Goal: Find specific page/section: Find specific page/section

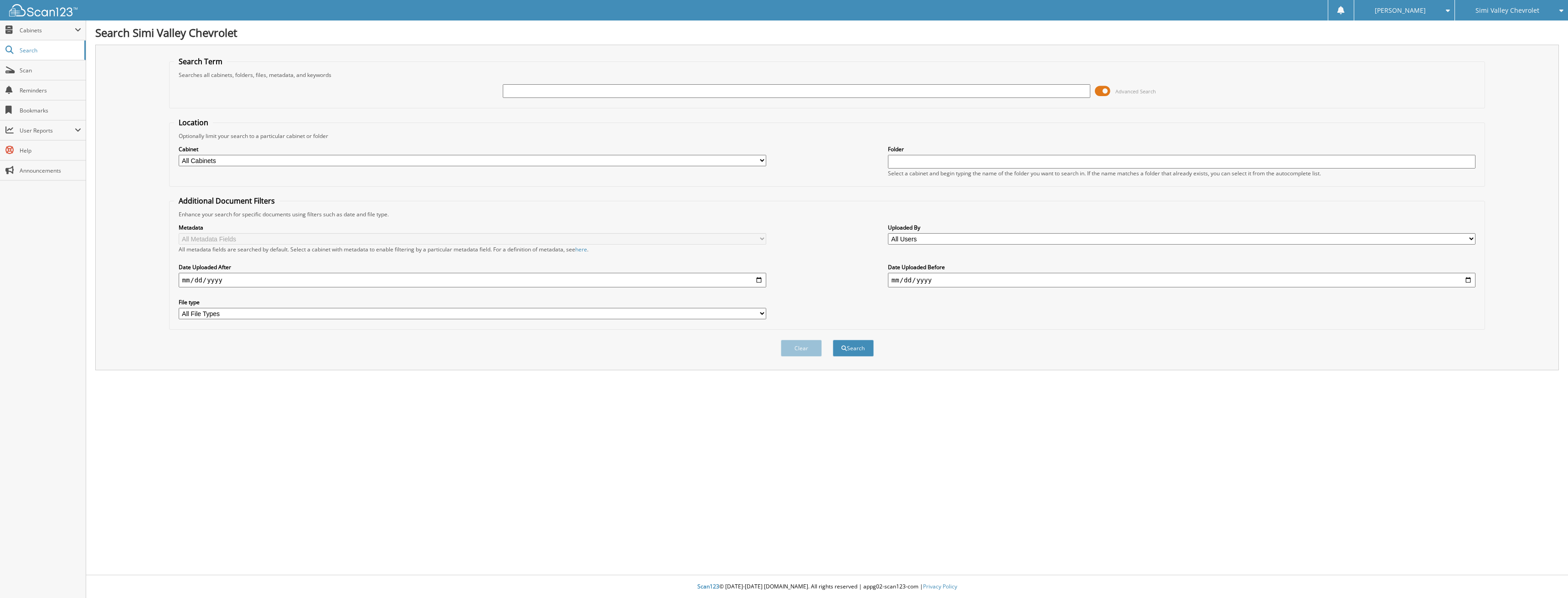
click at [51, 9] on img at bounding box center [43, 11] width 68 height 12
click at [543, 85] on input "text" at bounding box center [796, 91] width 588 height 14
type input "42514"
click at [832, 340] on button "Search" at bounding box center [853, 348] width 41 height 17
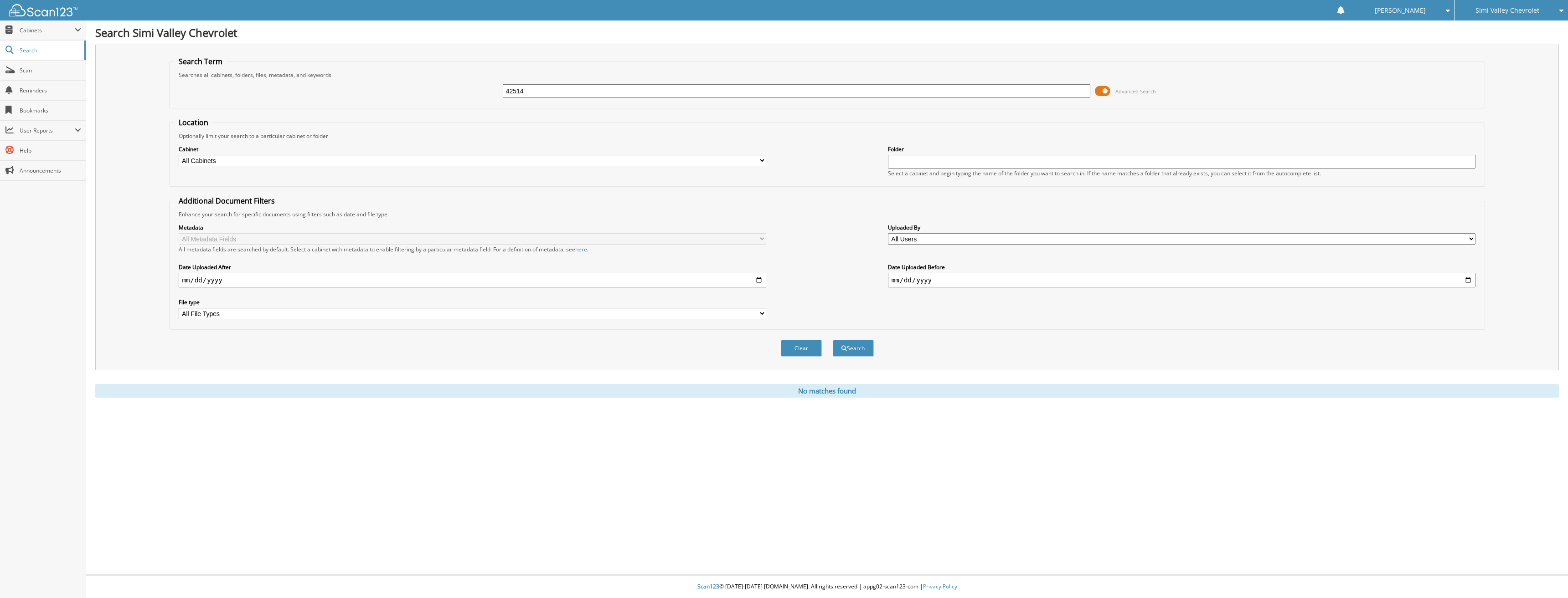
click at [1481, 15] on div "Simi Valley Chevrolet" at bounding box center [1511, 10] width 104 height 20
click at [1483, 29] on link "Glendora Chevrolet" at bounding box center [1512, 29] width 113 height 16
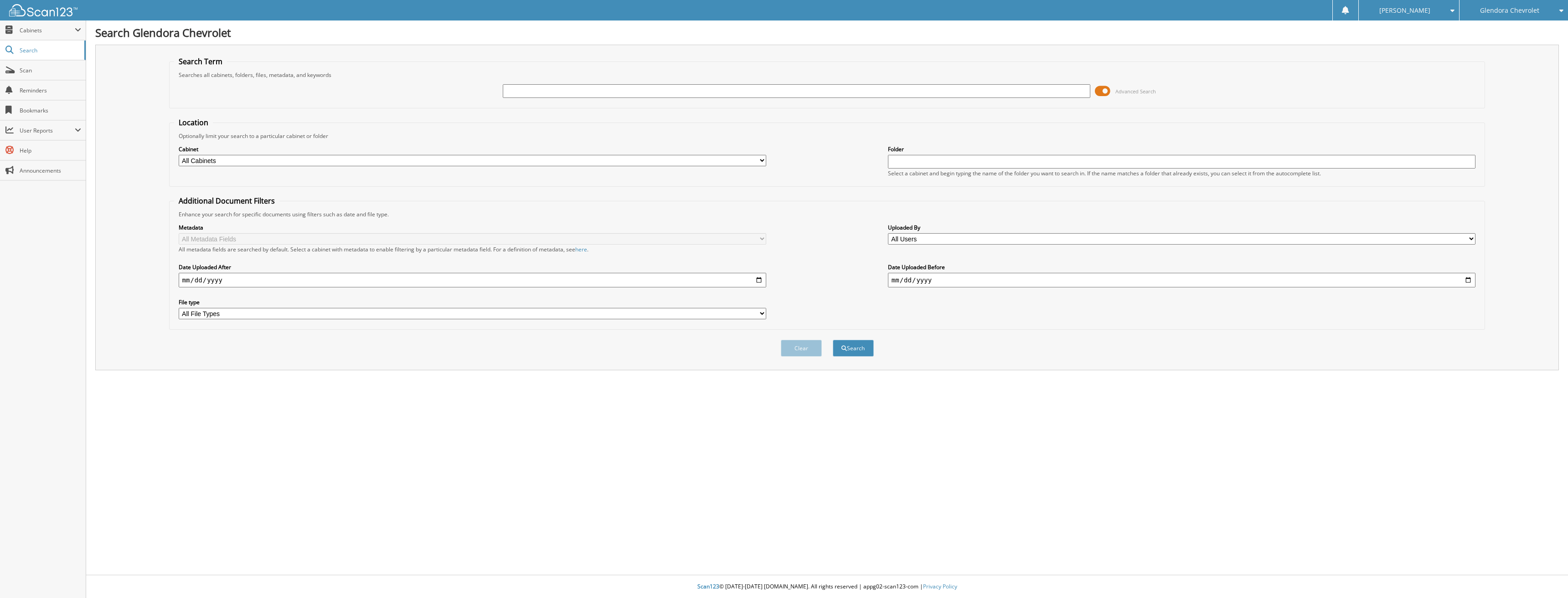
click at [570, 87] on input "text" at bounding box center [796, 91] width 588 height 14
type input "42514"
click at [832, 340] on button "Search" at bounding box center [853, 348] width 41 height 17
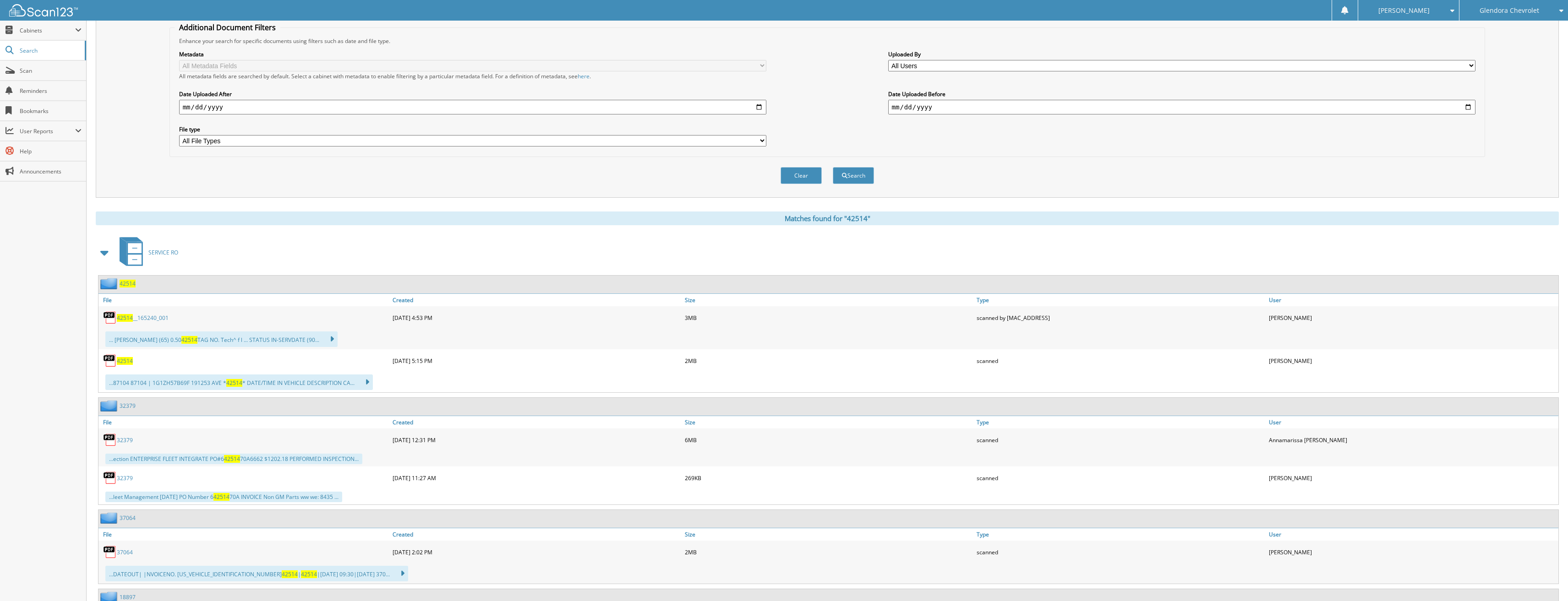
scroll to position [183, 0]
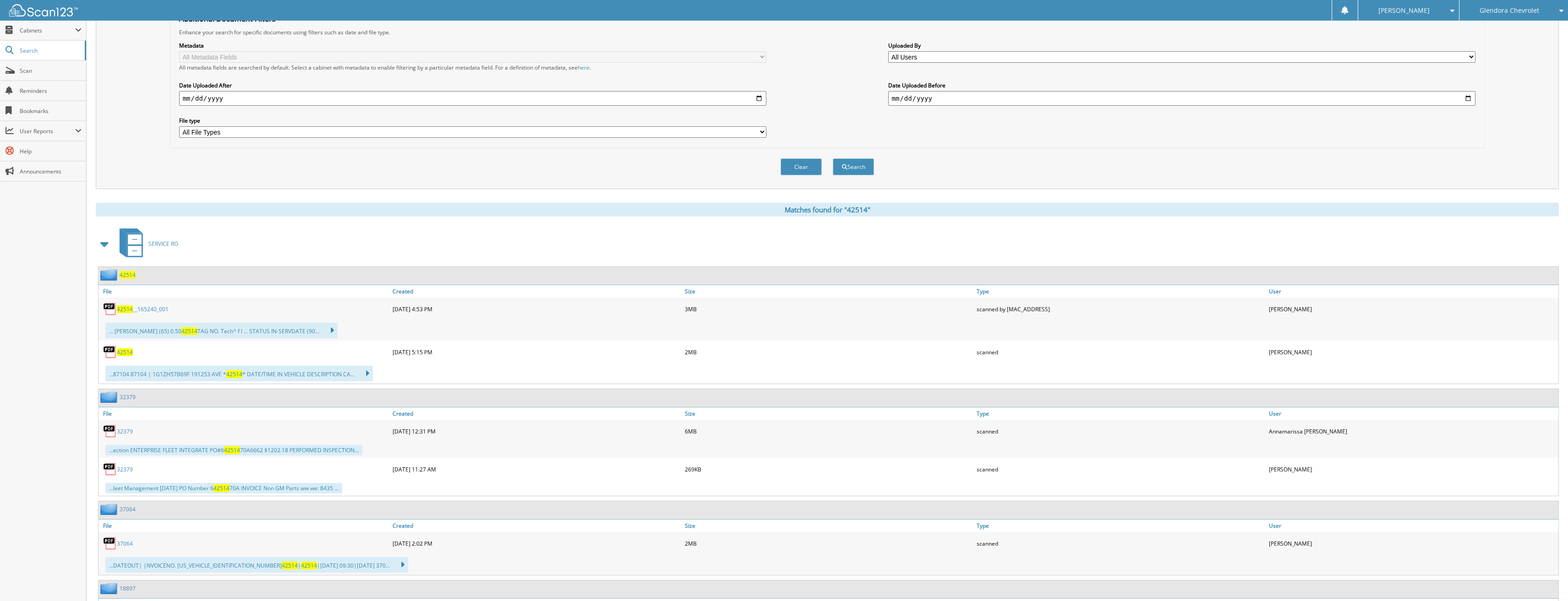
click at [124, 352] on span "42514" at bounding box center [125, 352] width 16 height 7
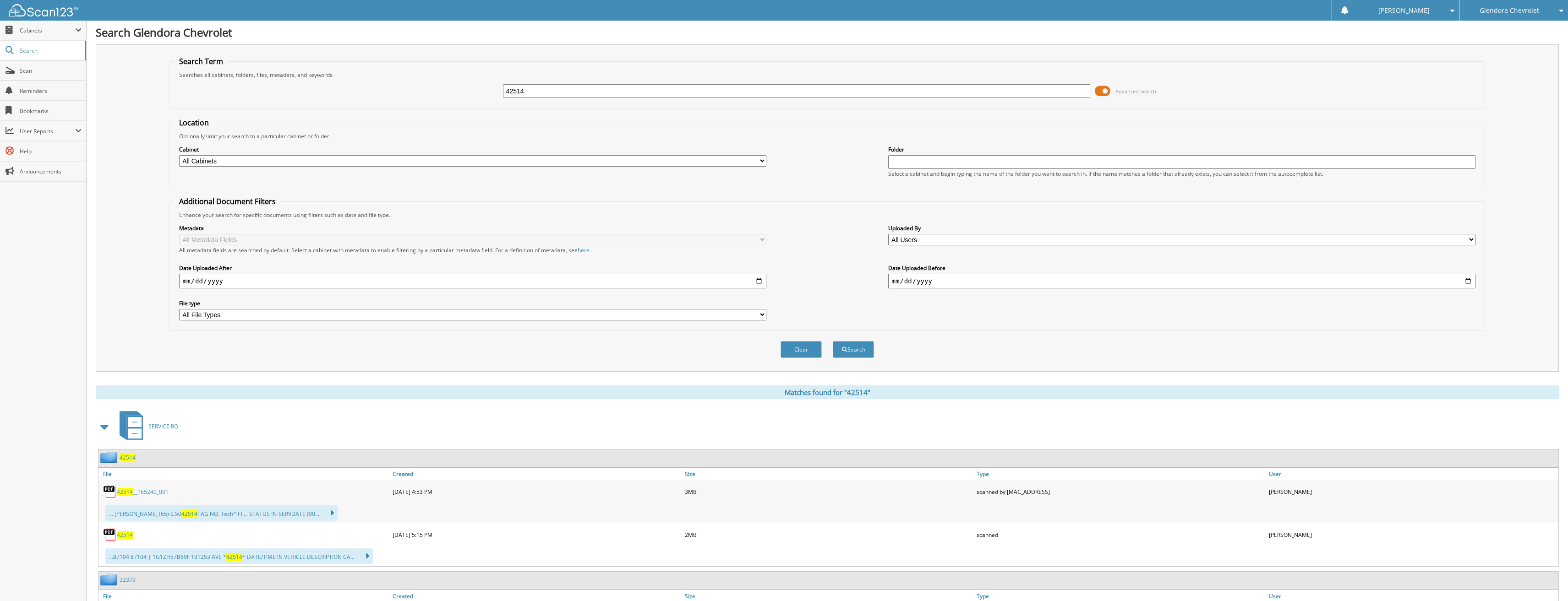
scroll to position [0, 0]
drag, startPoint x: 535, startPoint y: 94, endPoint x: 406, endPoint y: 89, distance: 129.1
click at [408, 87] on div "42514 Advanced Search" at bounding box center [827, 92] width 1306 height 25
type input "42566"
click at [833, 342] on button "Search" at bounding box center [854, 350] width 41 height 17
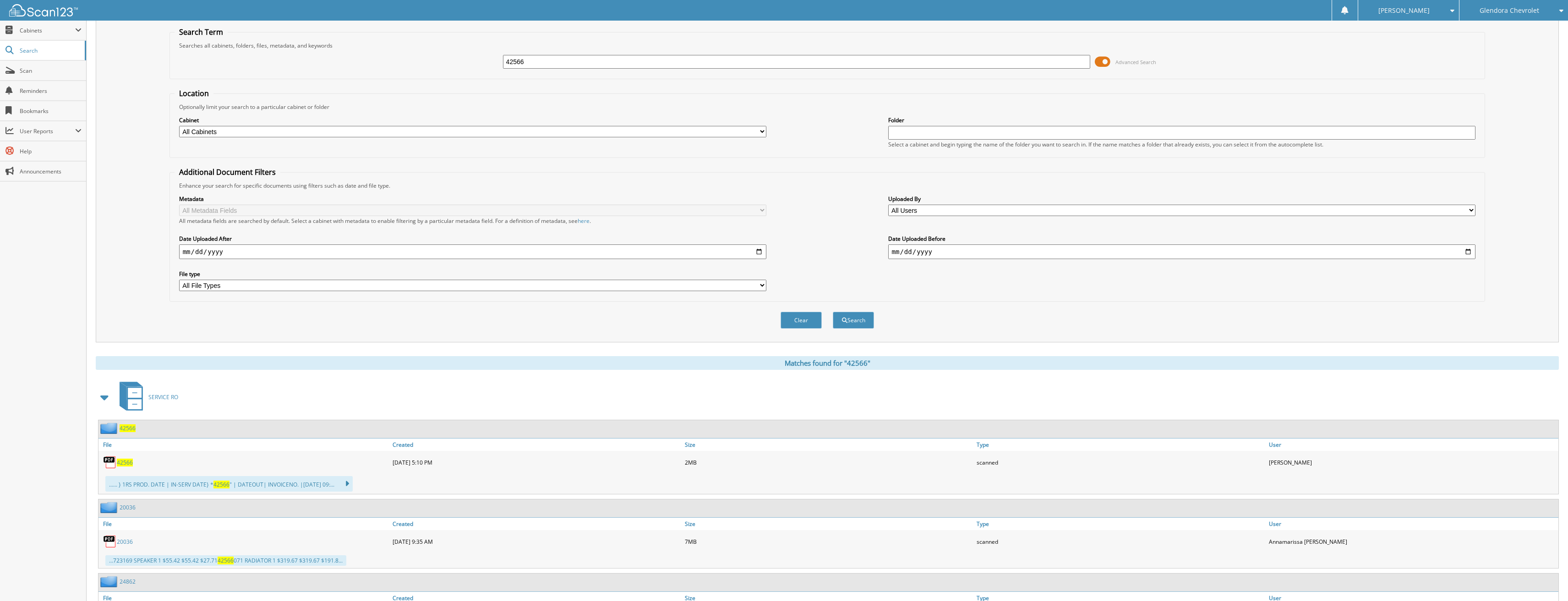
scroll to position [46, 0]
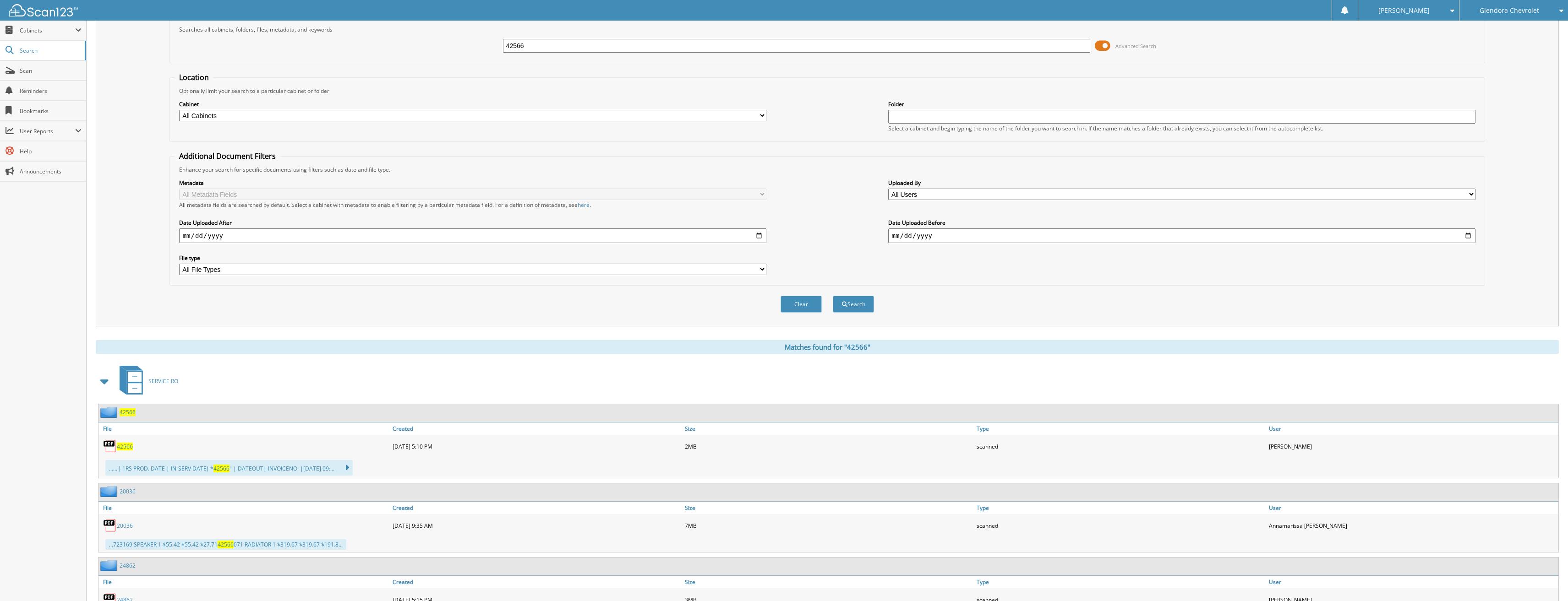
click at [122, 445] on span "42566" at bounding box center [125, 446] width 16 height 7
drag, startPoint x: 563, startPoint y: 47, endPoint x: 404, endPoint y: 55, distance: 159.2
click at [404, 55] on div "42566 Advanced Search" at bounding box center [827, 46] width 1306 height 25
type input "42571"
click at [833, 296] on button "Search" at bounding box center [854, 304] width 41 height 17
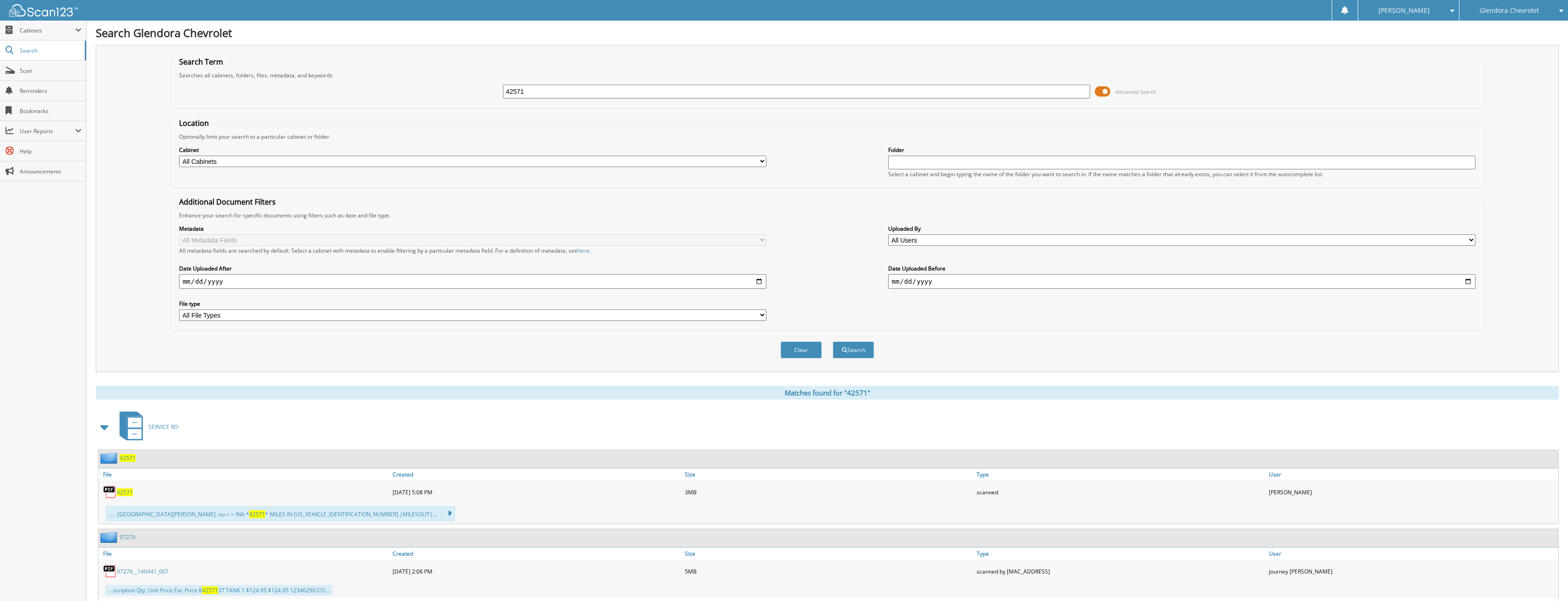
click at [125, 493] on span "42571" at bounding box center [125, 492] width 16 height 7
drag, startPoint x: 528, startPoint y: 94, endPoint x: 467, endPoint y: 94, distance: 61.0
click at [467, 94] on div "42571 Advanced Search" at bounding box center [827, 92] width 1306 height 25
type input "41408"
click at [833, 342] on button "Search" at bounding box center [854, 350] width 41 height 17
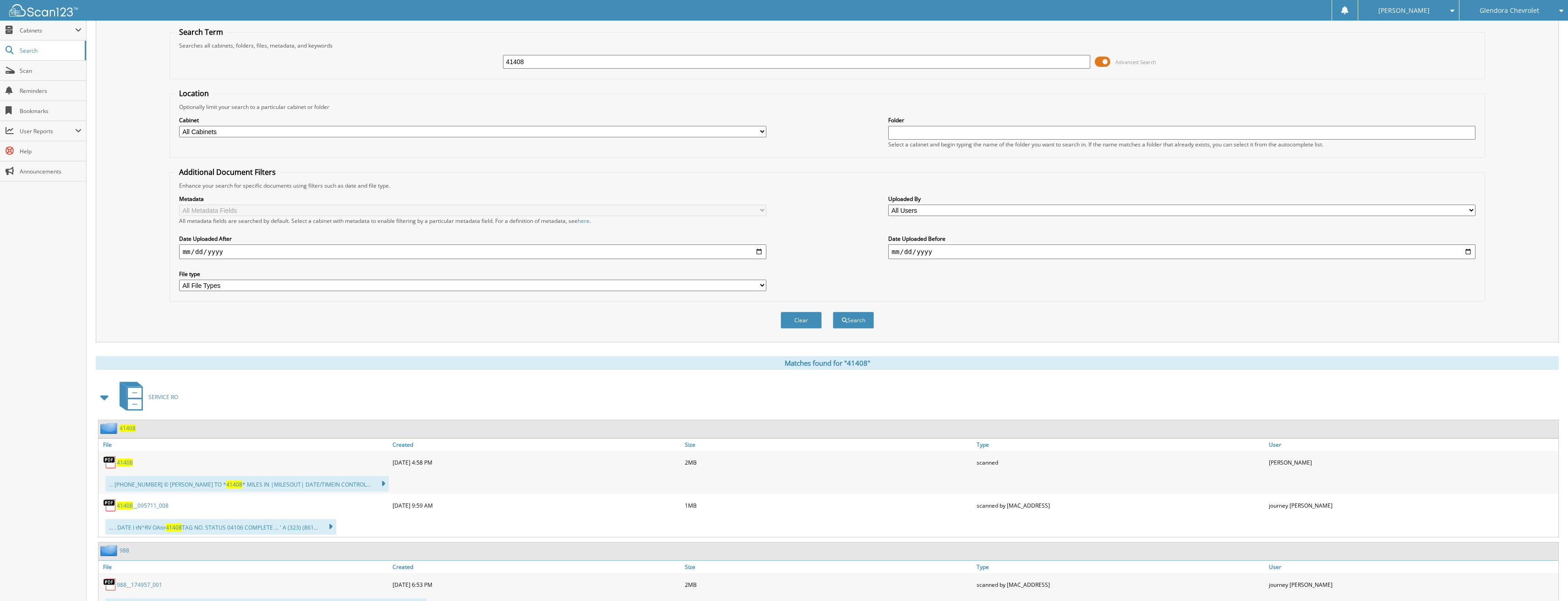
scroll to position [46, 0]
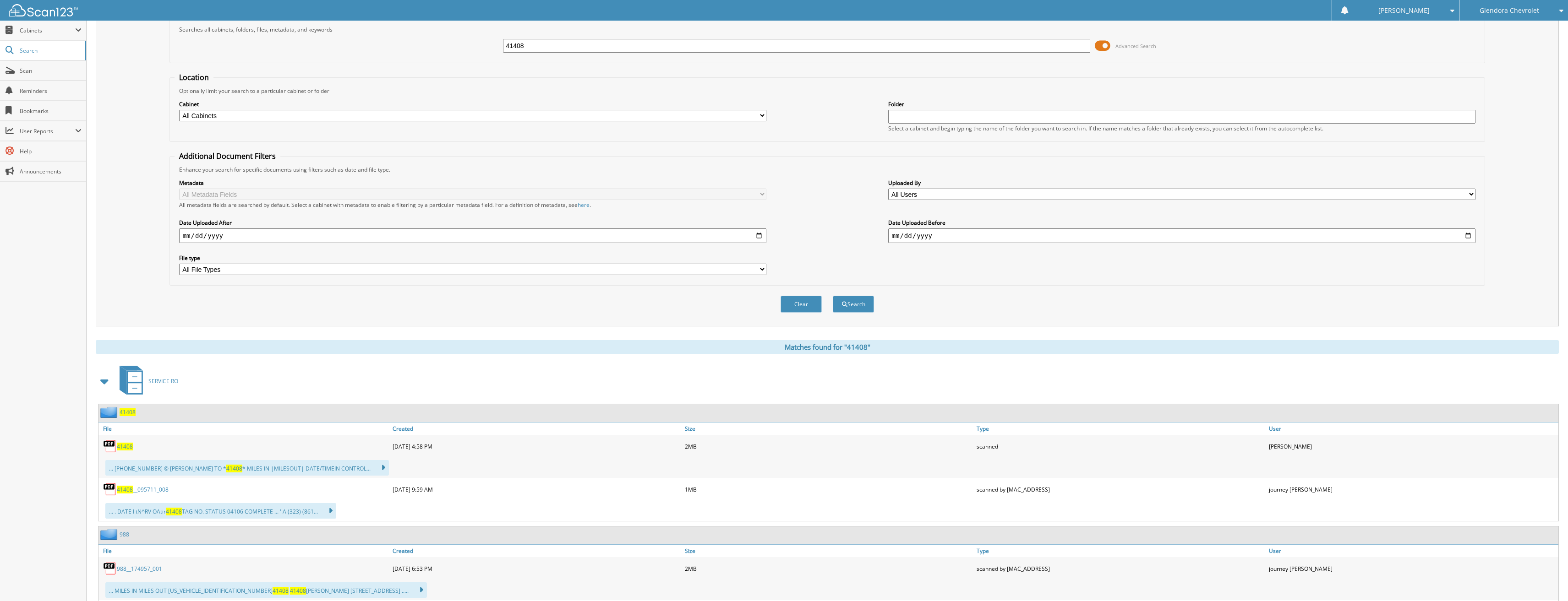
click at [128, 449] on span "41408" at bounding box center [125, 446] width 16 height 7
drag, startPoint x: 604, startPoint y: 50, endPoint x: 401, endPoint y: 46, distance: 203.0
click at [406, 47] on div "41408 Advanced Search" at bounding box center [827, 46] width 1306 height 25
type input "42840"
click at [833, 296] on button "Search" at bounding box center [854, 304] width 41 height 17
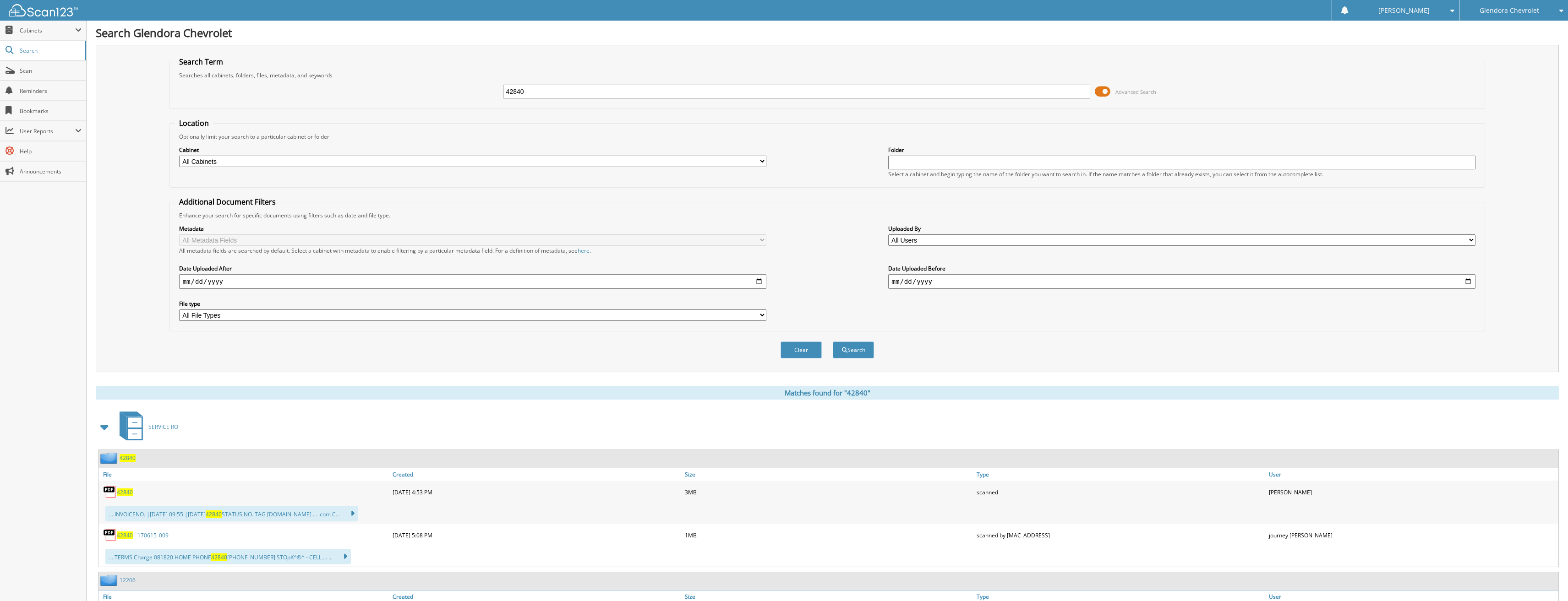
click at [120, 490] on span "42840" at bounding box center [125, 492] width 16 height 7
drag, startPoint x: 471, startPoint y: 89, endPoint x: 460, endPoint y: 89, distance: 11.0
click at [460, 89] on div "42840 Advanced Search" at bounding box center [827, 92] width 1306 height 25
type input "43144"
click at [833, 342] on button "Search" at bounding box center [854, 350] width 41 height 17
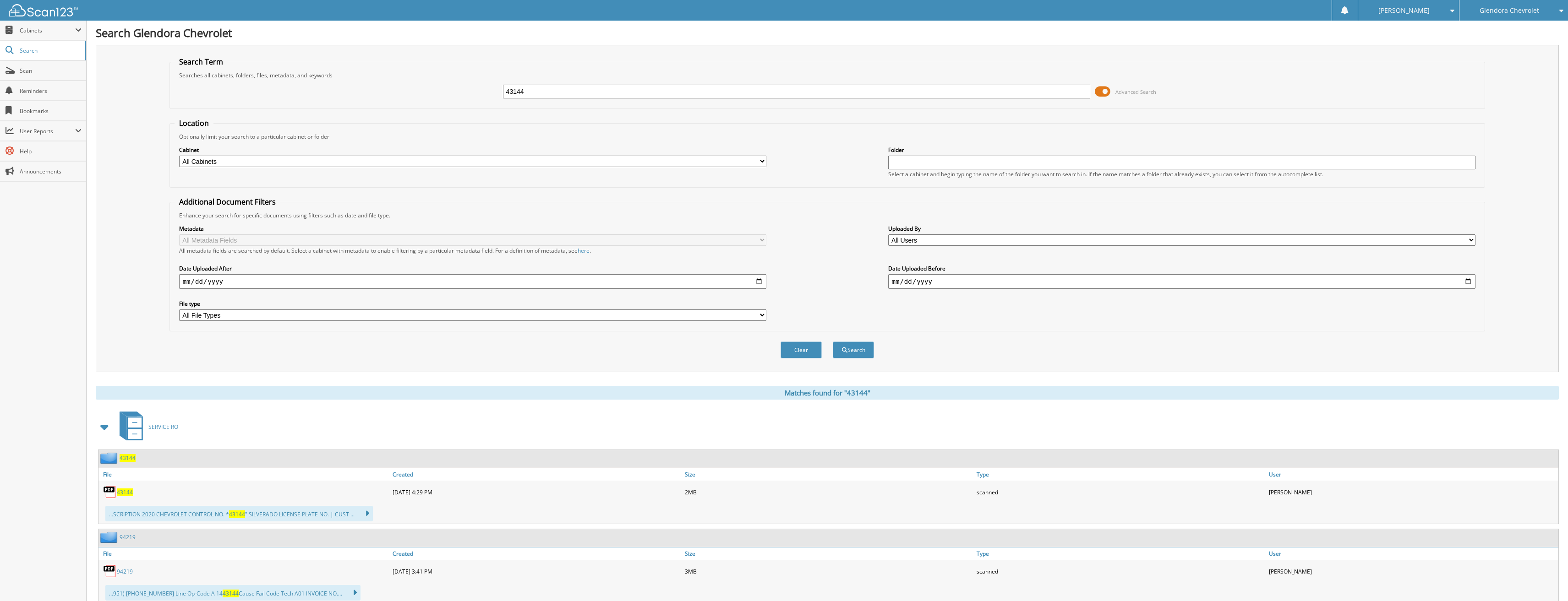
click at [131, 495] on span "43144" at bounding box center [125, 492] width 16 height 7
drag, startPoint x: 563, startPoint y: 94, endPoint x: 434, endPoint y: 73, distance: 130.7
click at [446, 80] on div "43144 Advanced Search" at bounding box center [827, 92] width 1306 height 25
type input "43162"
click at [833, 342] on button "Search" at bounding box center [854, 350] width 41 height 17
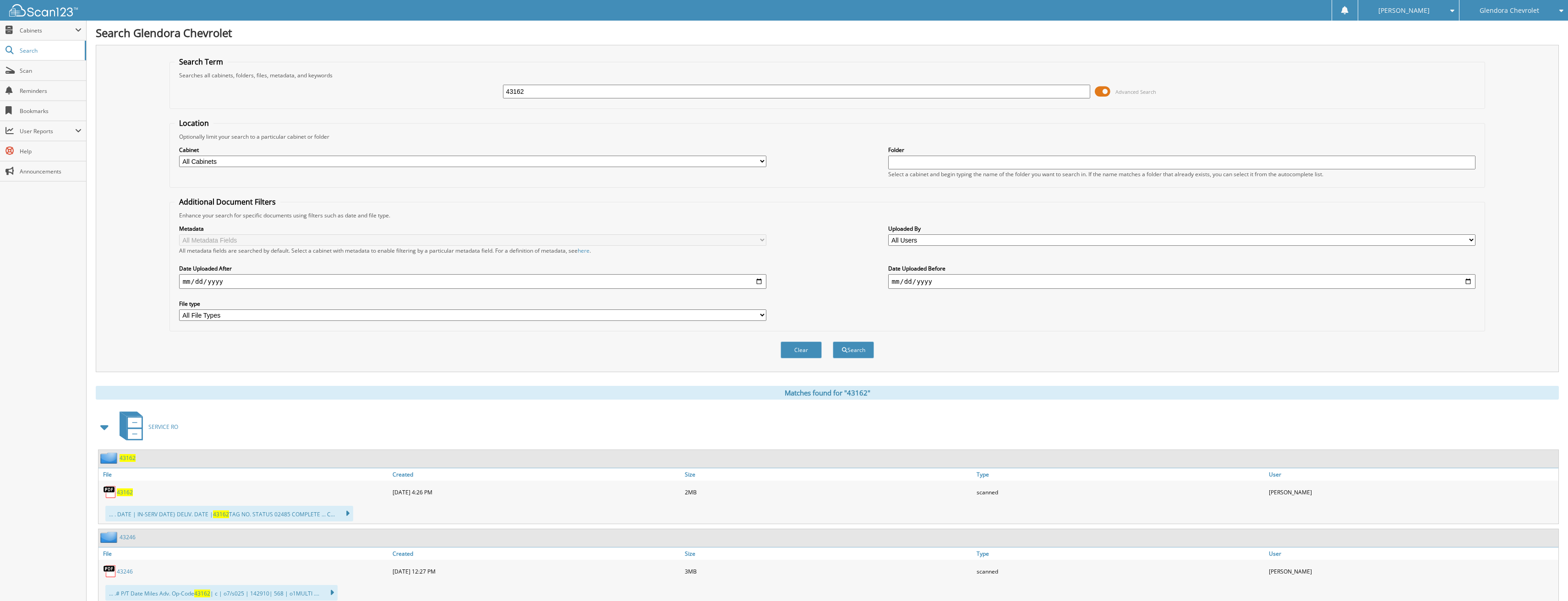
click at [121, 490] on span "43162" at bounding box center [125, 492] width 16 height 7
drag, startPoint x: 583, startPoint y: 88, endPoint x: 406, endPoint y: 90, distance: 177.0
click at [406, 90] on div "43162 Advanced Search" at bounding box center [827, 92] width 1306 height 25
type input "43171"
click at [833, 342] on button "Search" at bounding box center [854, 350] width 41 height 17
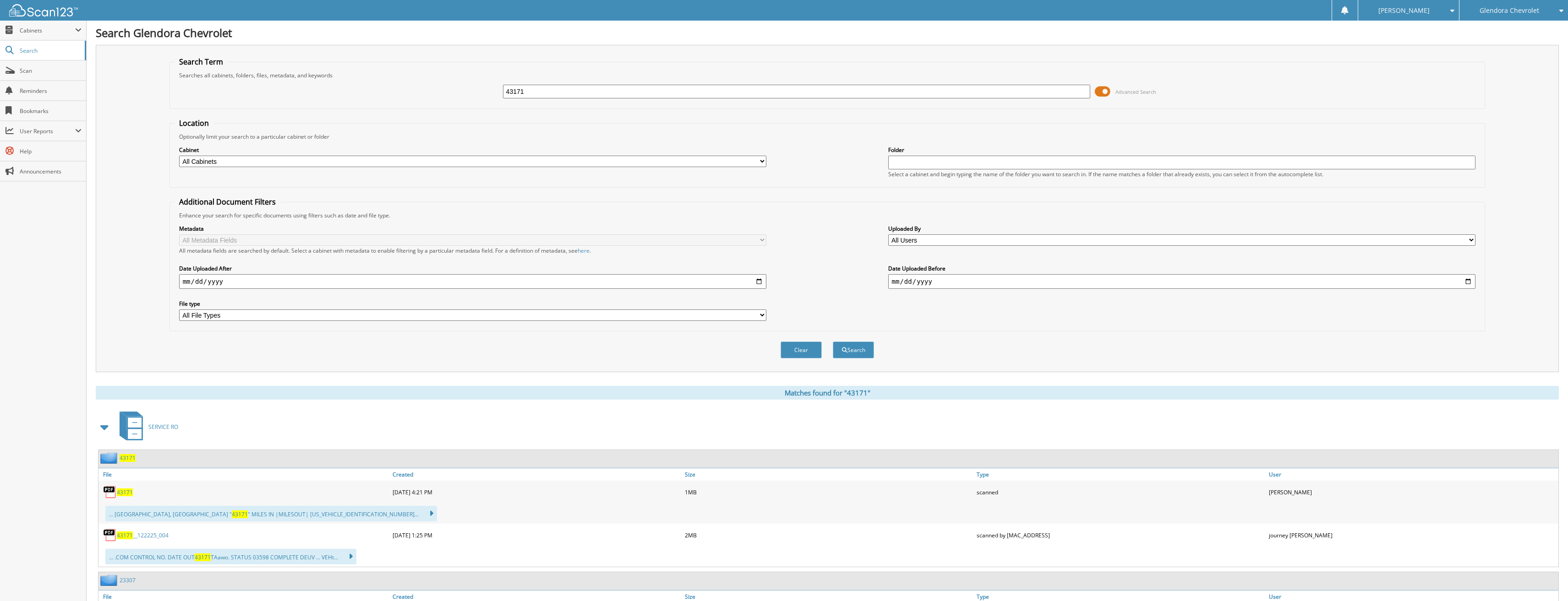
click at [124, 494] on span "43171" at bounding box center [125, 492] width 16 height 7
drag, startPoint x: 548, startPoint y: 90, endPoint x: 477, endPoint y: 86, distance: 71.1
click at [477, 86] on div "43171 Advanced Search" at bounding box center [827, 92] width 1306 height 25
type input "43175"
click at [833, 342] on button "Search" at bounding box center [854, 350] width 41 height 17
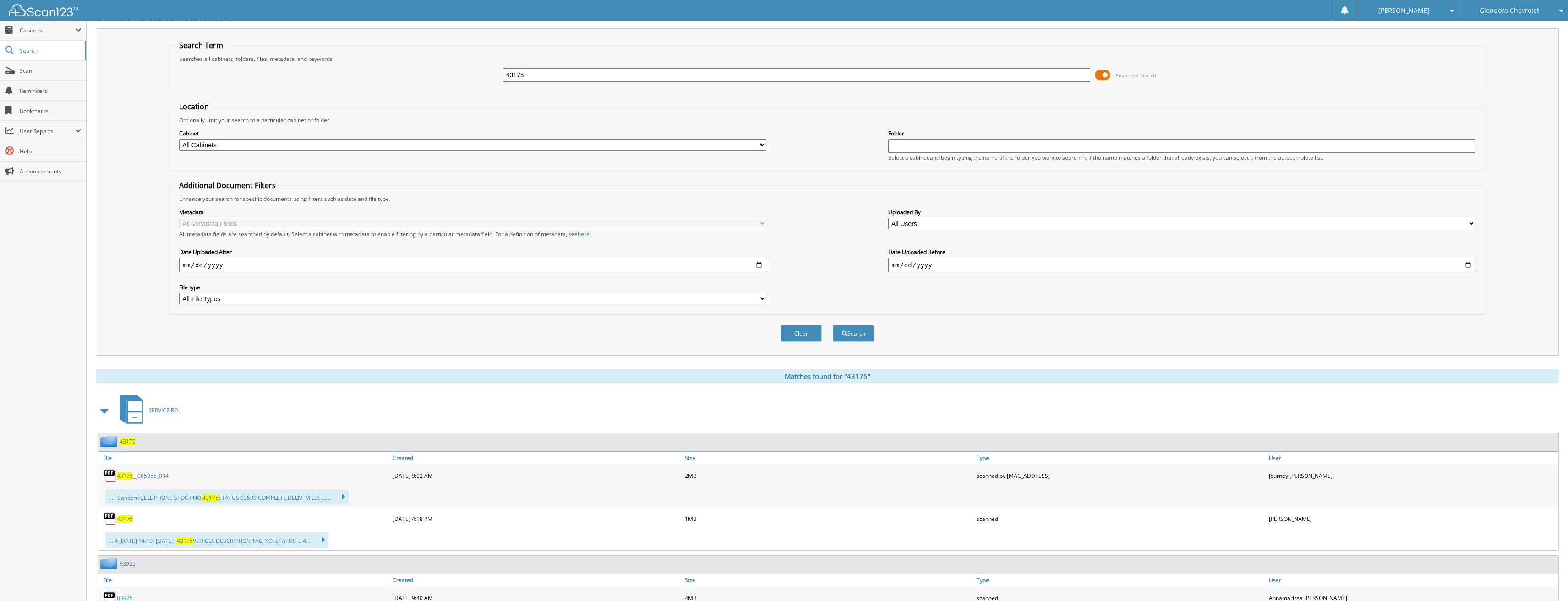
scroll to position [46, 0]
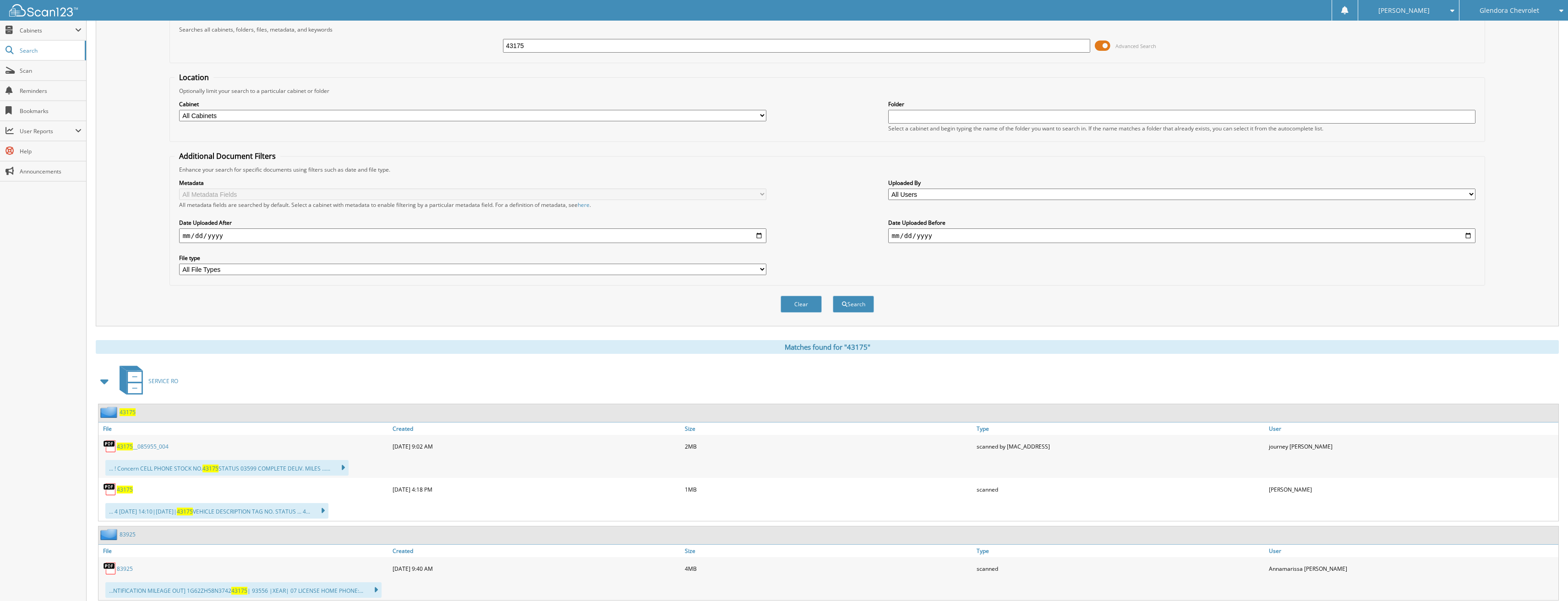
click at [127, 493] on span "43175" at bounding box center [125, 489] width 16 height 7
drag, startPoint x: 530, startPoint y: 45, endPoint x: 407, endPoint y: 34, distance: 123.5
click at [407, 34] on div "43175 Advanced Search" at bounding box center [827, 46] width 1306 height 25
type input "42627"
click at [833, 296] on button "Search" at bounding box center [854, 304] width 41 height 17
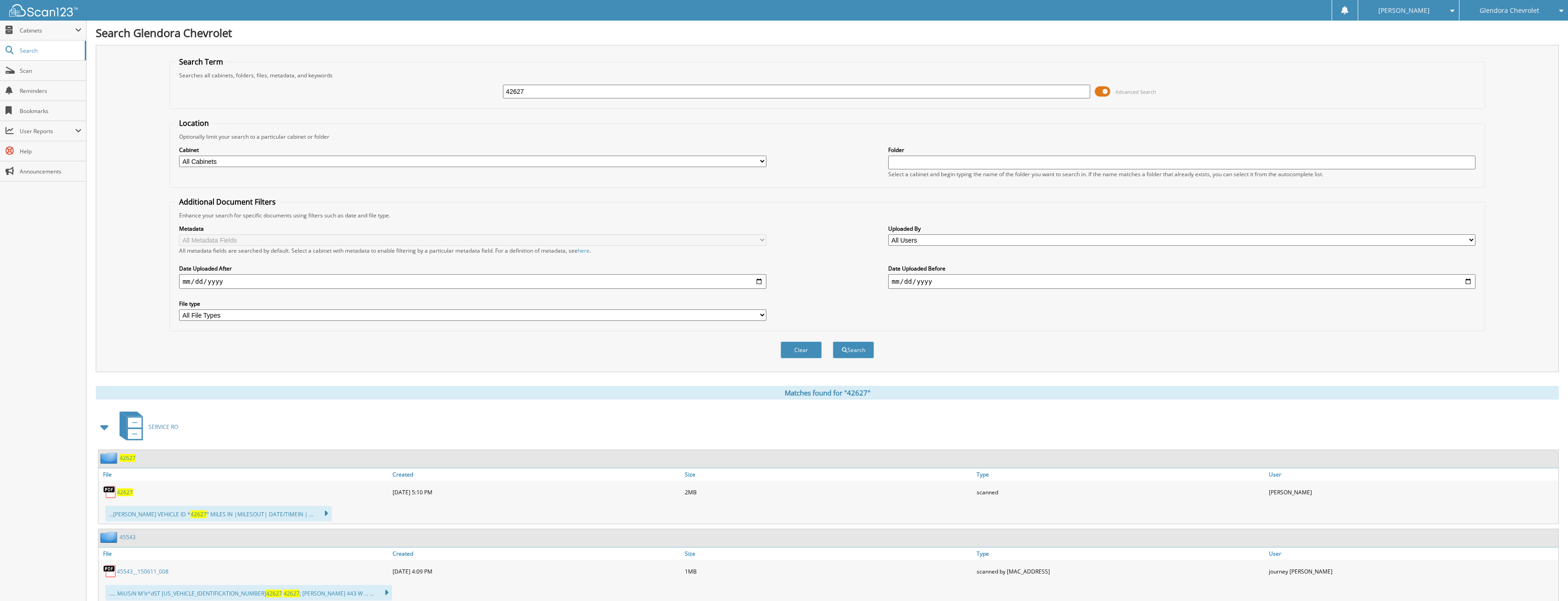
drag, startPoint x: 537, startPoint y: 90, endPoint x: 472, endPoint y: 82, distance: 65.5
click at [472, 82] on div "42627 Advanced Search" at bounding box center [827, 92] width 1306 height 25
click at [123, 495] on span "42627" at bounding box center [125, 492] width 16 height 7
type input "42697"
click at [833, 342] on button "Search" at bounding box center [854, 350] width 41 height 17
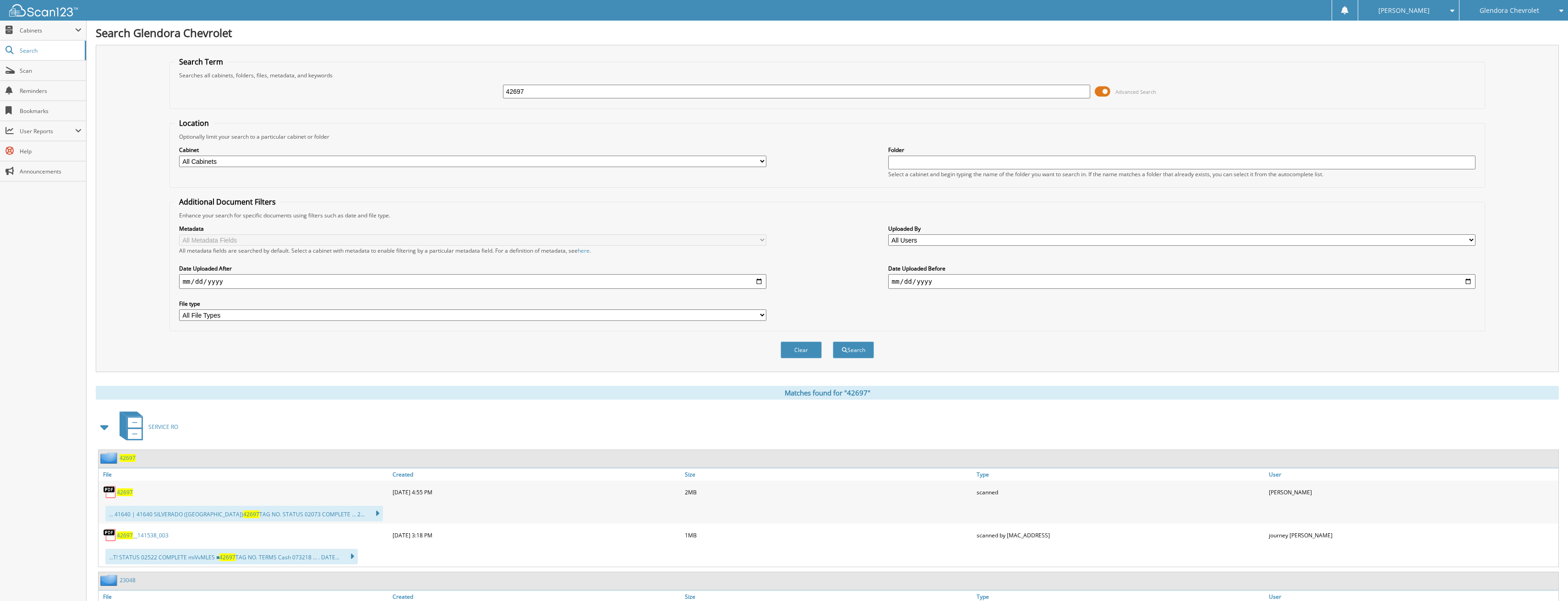
click at [124, 492] on span "42697" at bounding box center [125, 492] width 16 height 7
drag, startPoint x: 529, startPoint y: 90, endPoint x: 454, endPoint y: 94, distance: 75.1
click at [454, 94] on div "42697 Advanced Search" at bounding box center [827, 92] width 1306 height 25
type input "1"
type input "42239"
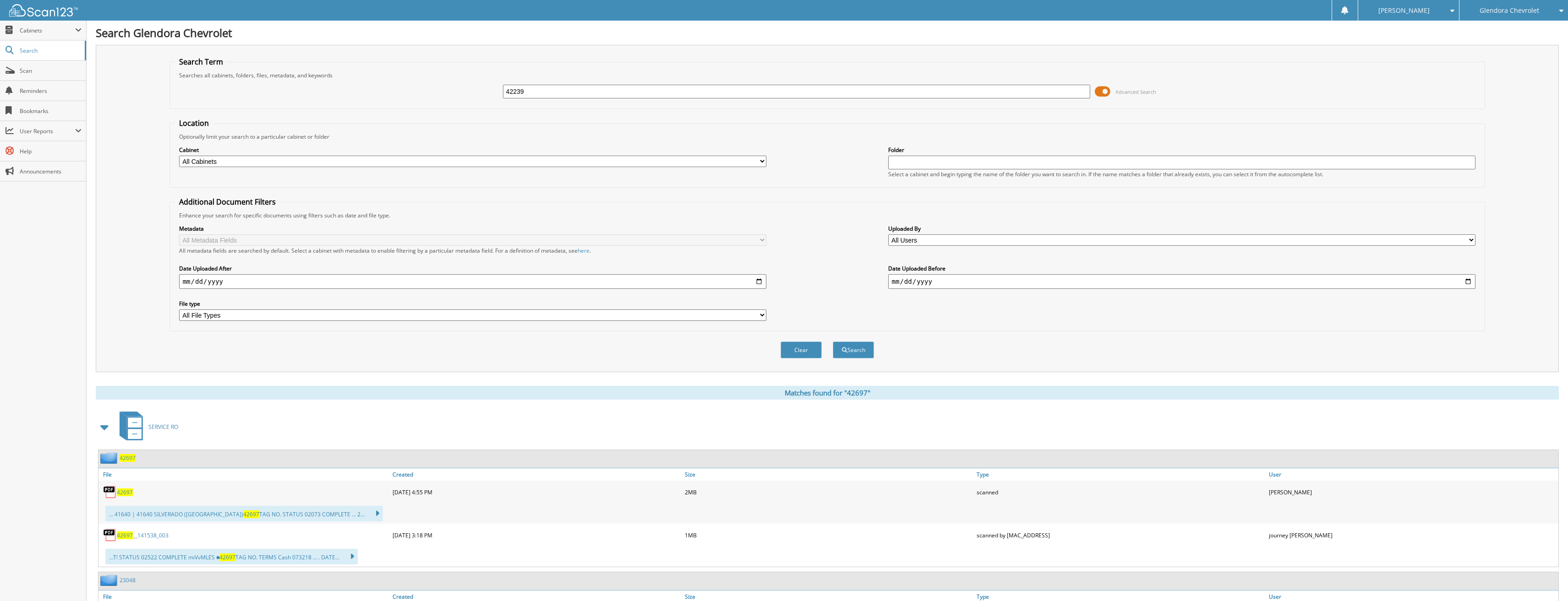
click at [833, 342] on button "Search" at bounding box center [854, 350] width 41 height 17
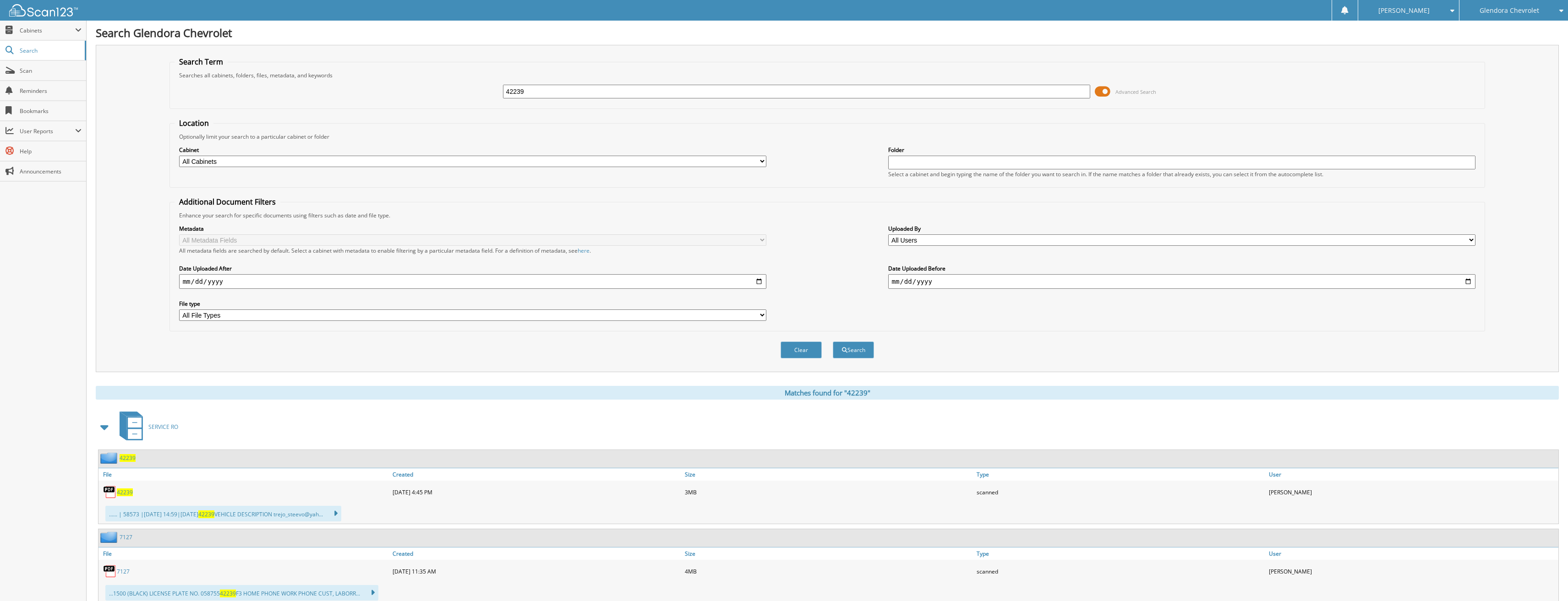
click at [127, 490] on span "42239" at bounding box center [125, 492] width 16 height 7
drag, startPoint x: 468, startPoint y: 96, endPoint x: 439, endPoint y: 98, distance: 29.1
click at [441, 97] on div "42239 Advanced Search" at bounding box center [827, 92] width 1306 height 25
type input "42304"
click at [833, 342] on button "Search" at bounding box center [854, 350] width 41 height 17
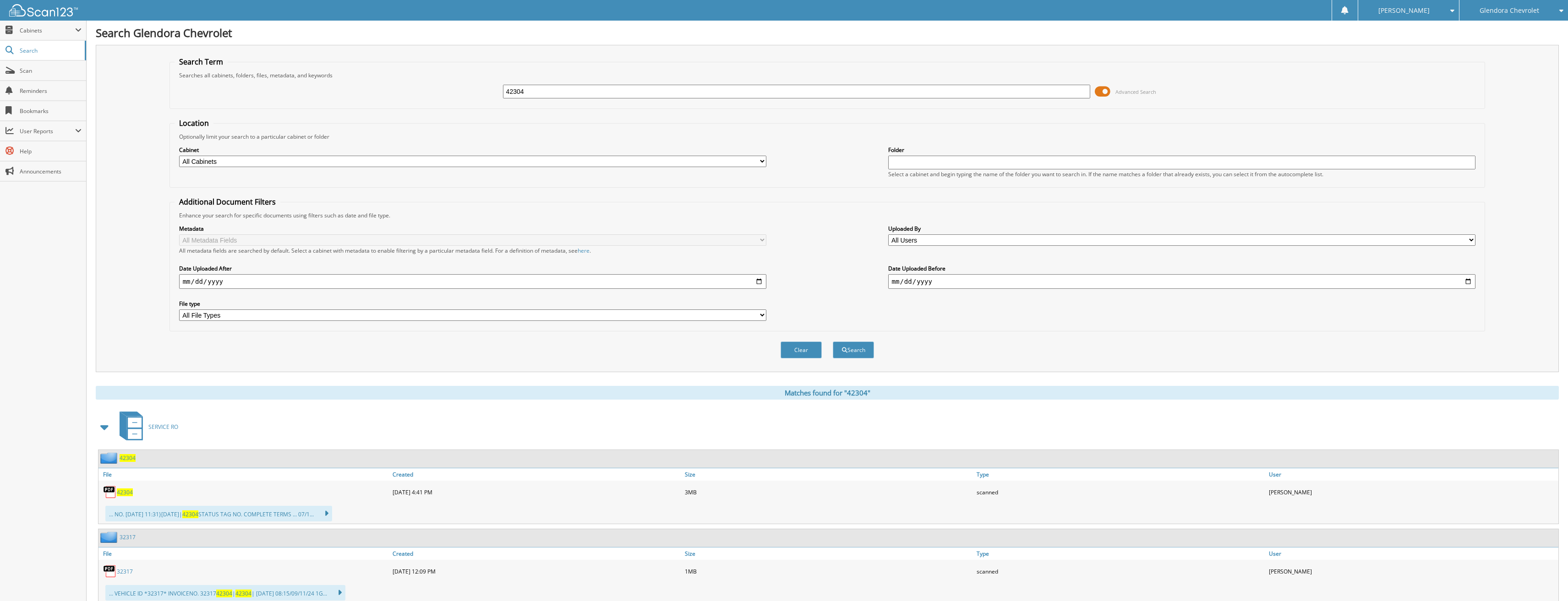
click at [126, 494] on span "42304" at bounding box center [125, 492] width 16 height 7
drag, startPoint x: 575, startPoint y: 95, endPoint x: 433, endPoint y: 92, distance: 142.0
click at [436, 92] on div "42304 Advanced Search" at bounding box center [827, 92] width 1306 height 25
type input "42368"
click at [833, 342] on button "Search" at bounding box center [854, 350] width 41 height 17
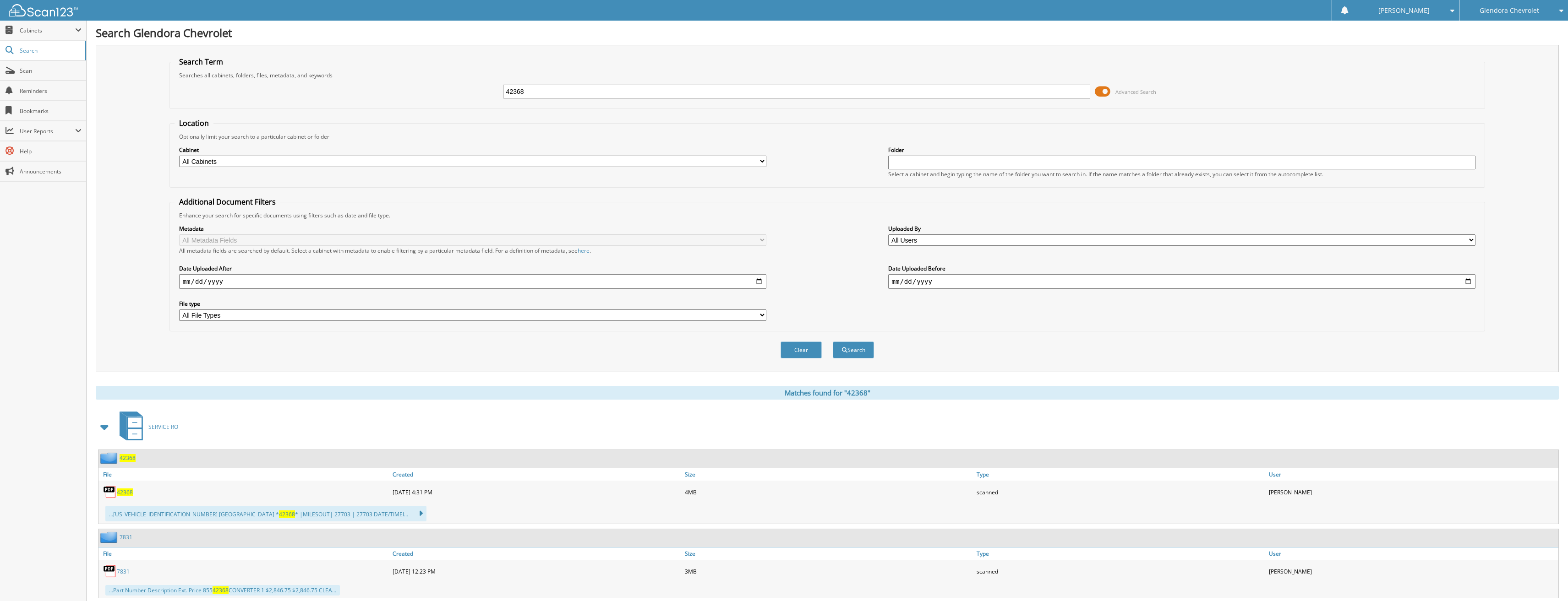
click at [125, 492] on span "42368" at bounding box center [125, 492] width 16 height 7
drag, startPoint x: 530, startPoint y: 90, endPoint x: 391, endPoint y: 92, distance: 139.0
click at [416, 90] on div "42368 Advanced Search" at bounding box center [827, 92] width 1306 height 25
type input "42011"
click at [833, 342] on button "Search" at bounding box center [854, 350] width 41 height 17
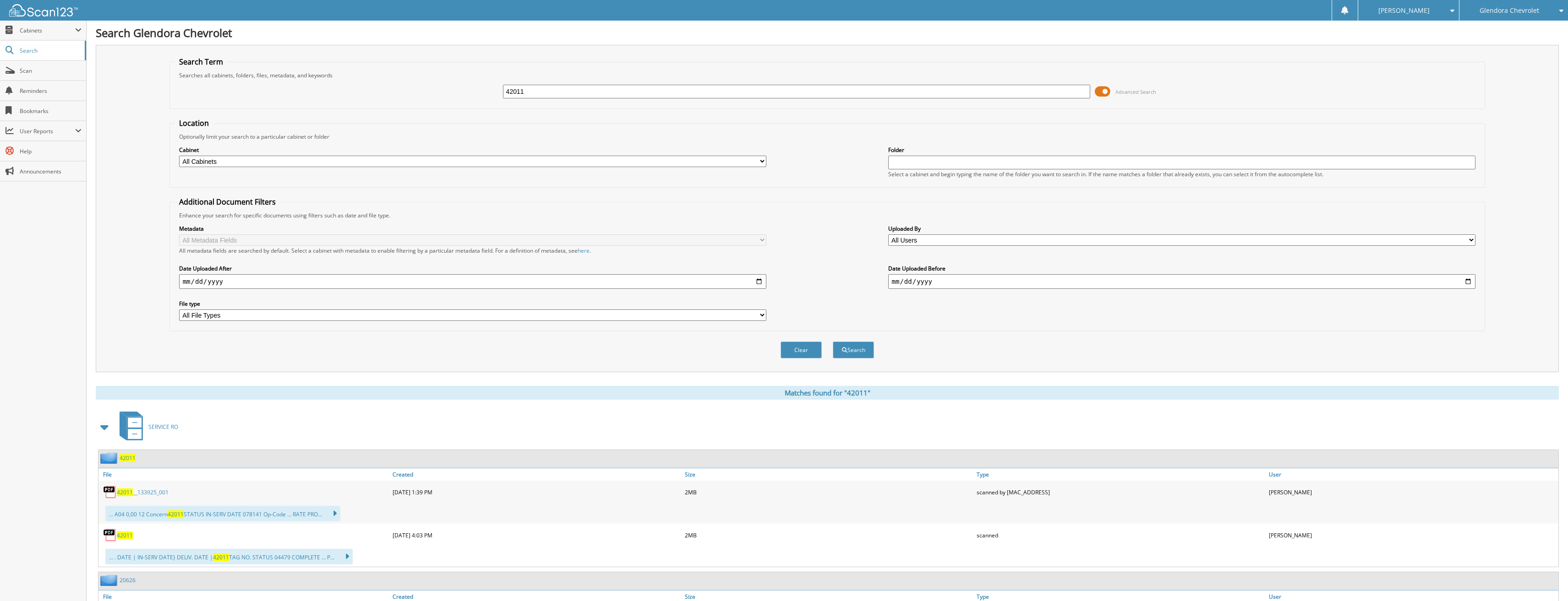
click at [129, 539] on span "42011" at bounding box center [125, 535] width 16 height 7
click at [129, 534] on span "42011" at bounding box center [125, 535] width 16 height 7
drag, startPoint x: 532, startPoint y: 93, endPoint x: 487, endPoint y: 94, distance: 45.0
click at [487, 94] on div "42011 Advanced Search" at bounding box center [827, 92] width 1306 height 25
type input "42842"
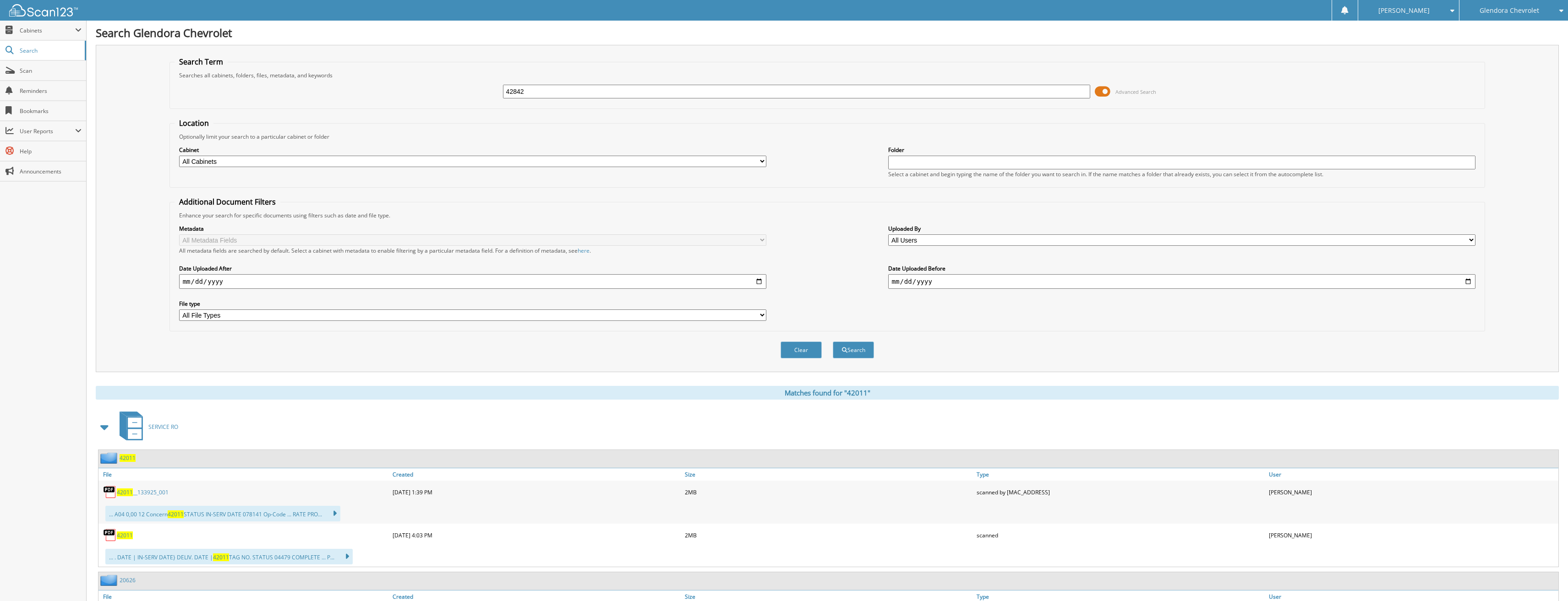
click at [833, 342] on button "Search" at bounding box center [854, 350] width 41 height 17
click at [124, 494] on span "42842" at bounding box center [125, 492] width 16 height 7
click at [120, 494] on span "42842" at bounding box center [125, 492] width 16 height 7
click at [127, 492] on span "42842" at bounding box center [125, 492] width 16 height 7
click at [111, 490] on img at bounding box center [110, 492] width 14 height 14
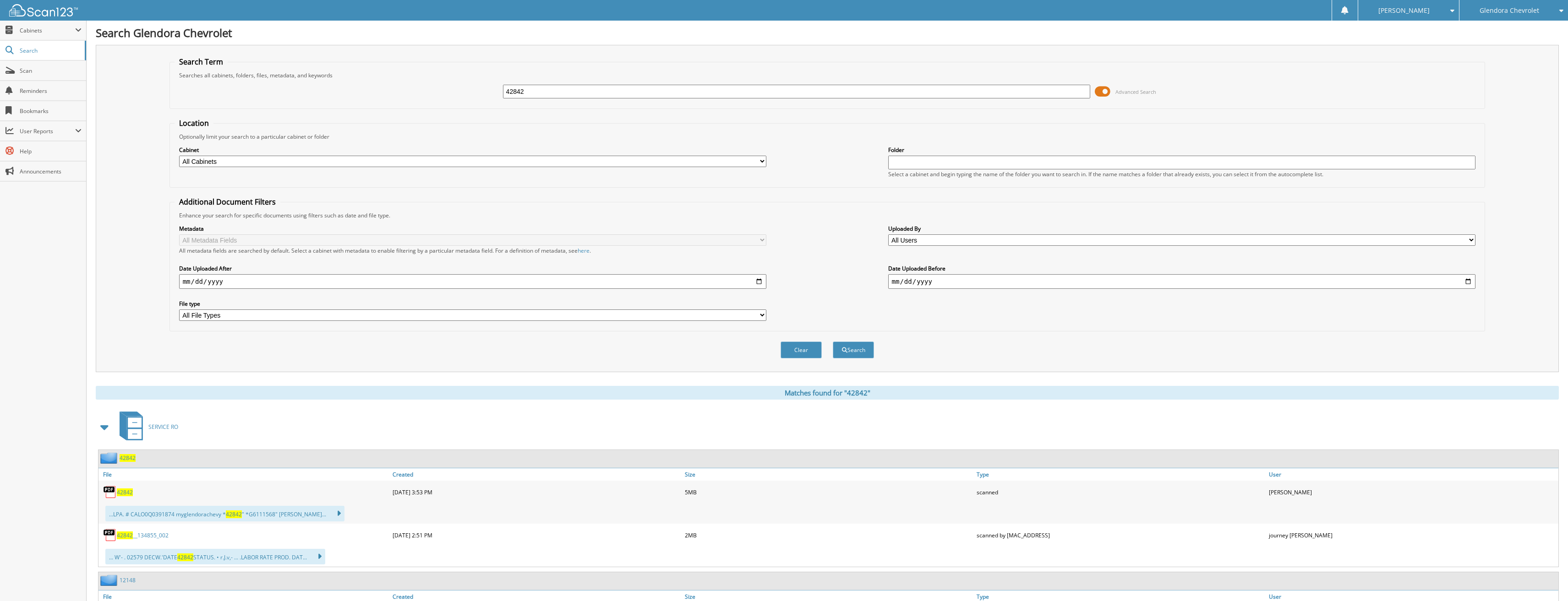
click at [124, 494] on span "42842" at bounding box center [125, 492] width 16 height 7
click at [111, 493] on img at bounding box center [110, 492] width 14 height 14
click at [127, 488] on link "42842" at bounding box center [125, 492] width 16 height 7
click at [125, 494] on span "42842" at bounding box center [125, 492] width 16 height 7
click at [113, 495] on img at bounding box center [110, 492] width 14 height 14
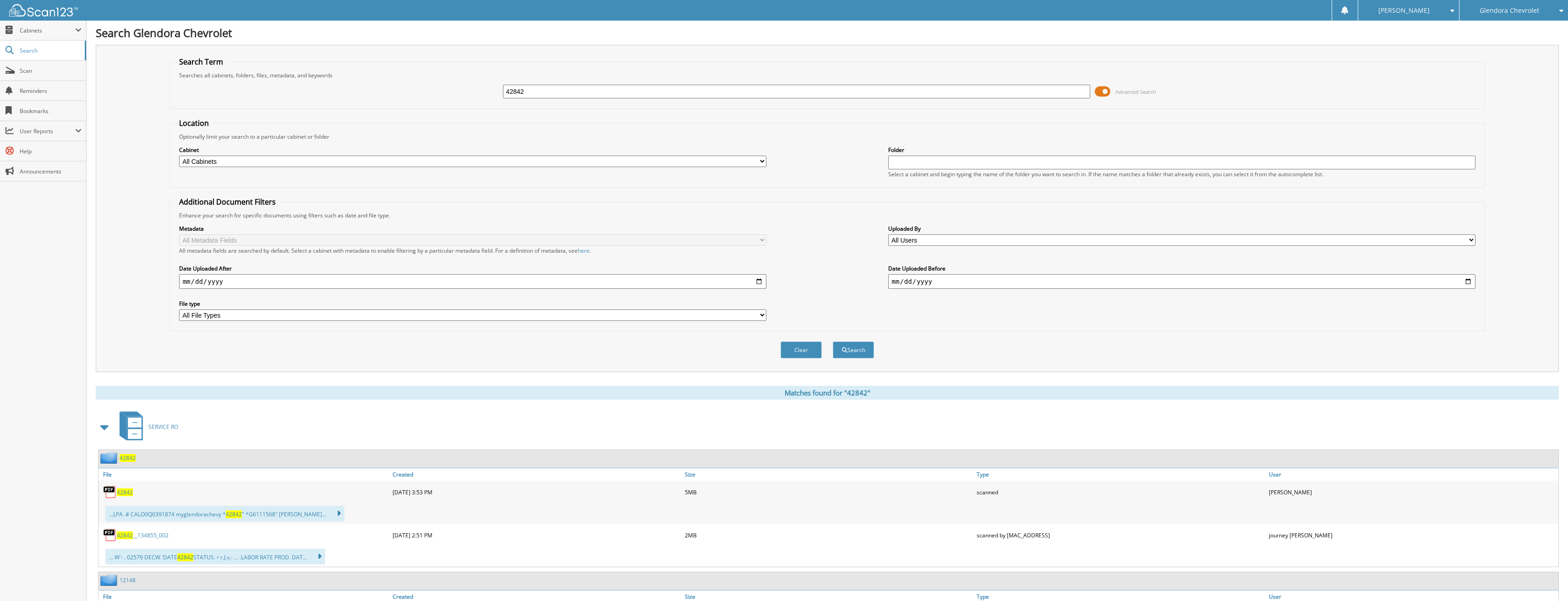
click at [125, 490] on span "42842" at bounding box center [125, 492] width 16 height 7
click at [132, 493] on span "42842" at bounding box center [125, 492] width 16 height 7
click at [129, 493] on span "42842" at bounding box center [125, 492] width 16 height 7
click at [129, 491] on span "42842" at bounding box center [125, 492] width 16 height 7
click at [111, 492] on img at bounding box center [110, 492] width 14 height 14
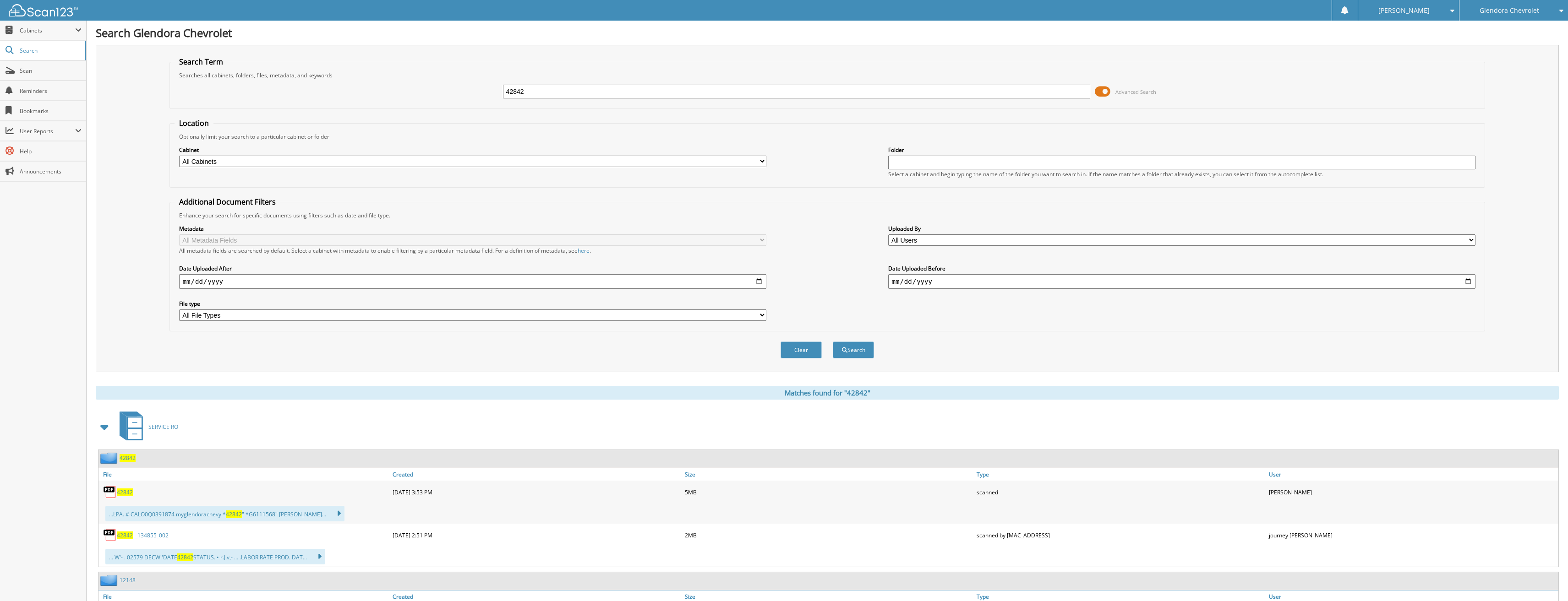
click at [129, 491] on span "42842" at bounding box center [125, 492] width 16 height 7
drag, startPoint x: 537, startPoint y: 89, endPoint x: 463, endPoint y: 92, distance: 74.1
click at [463, 92] on div "42842 Advanced Search" at bounding box center [827, 92] width 1306 height 25
type input "43047"
click at [833, 342] on button "Search" at bounding box center [854, 350] width 41 height 17
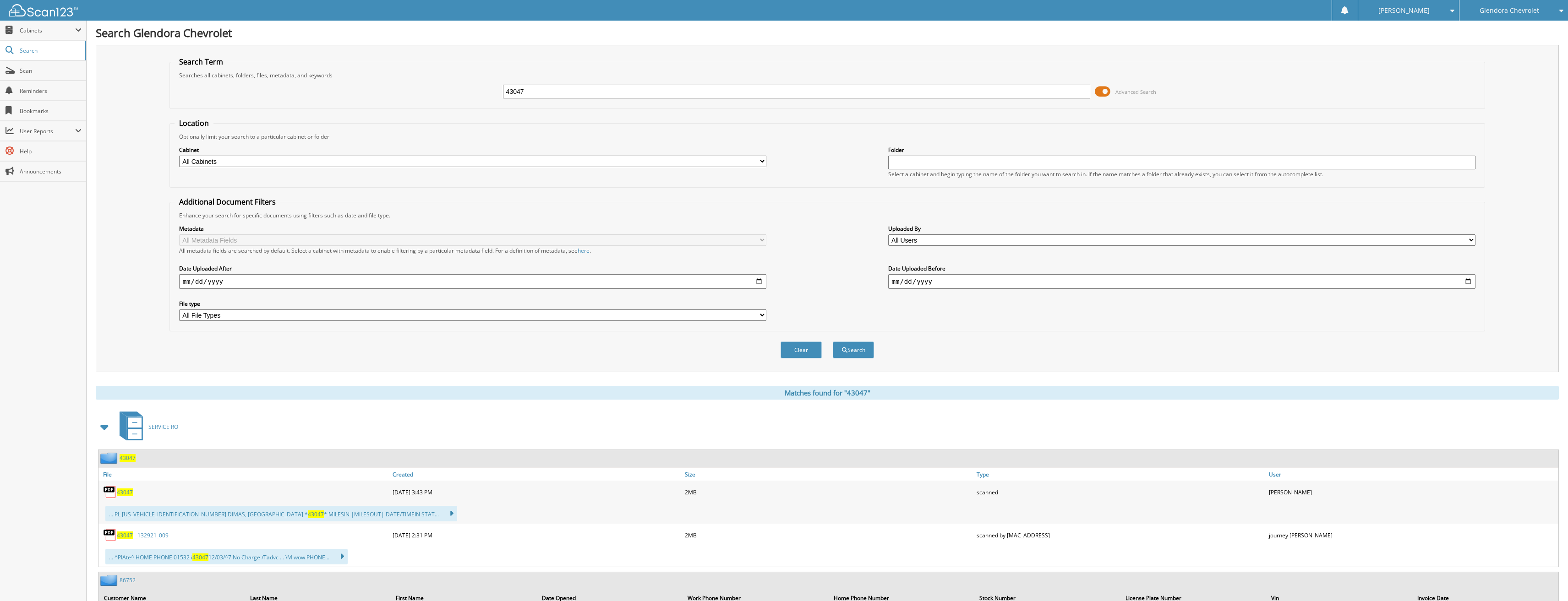
click at [125, 493] on span "43047" at bounding box center [125, 492] width 16 height 7
drag, startPoint x: 558, startPoint y: 97, endPoint x: 494, endPoint y: 94, distance: 64.1
click at [494, 94] on div "43047 Advanced Search" at bounding box center [827, 92] width 1306 height 25
type input "43103"
click at [833, 342] on button "Search" at bounding box center [854, 350] width 41 height 17
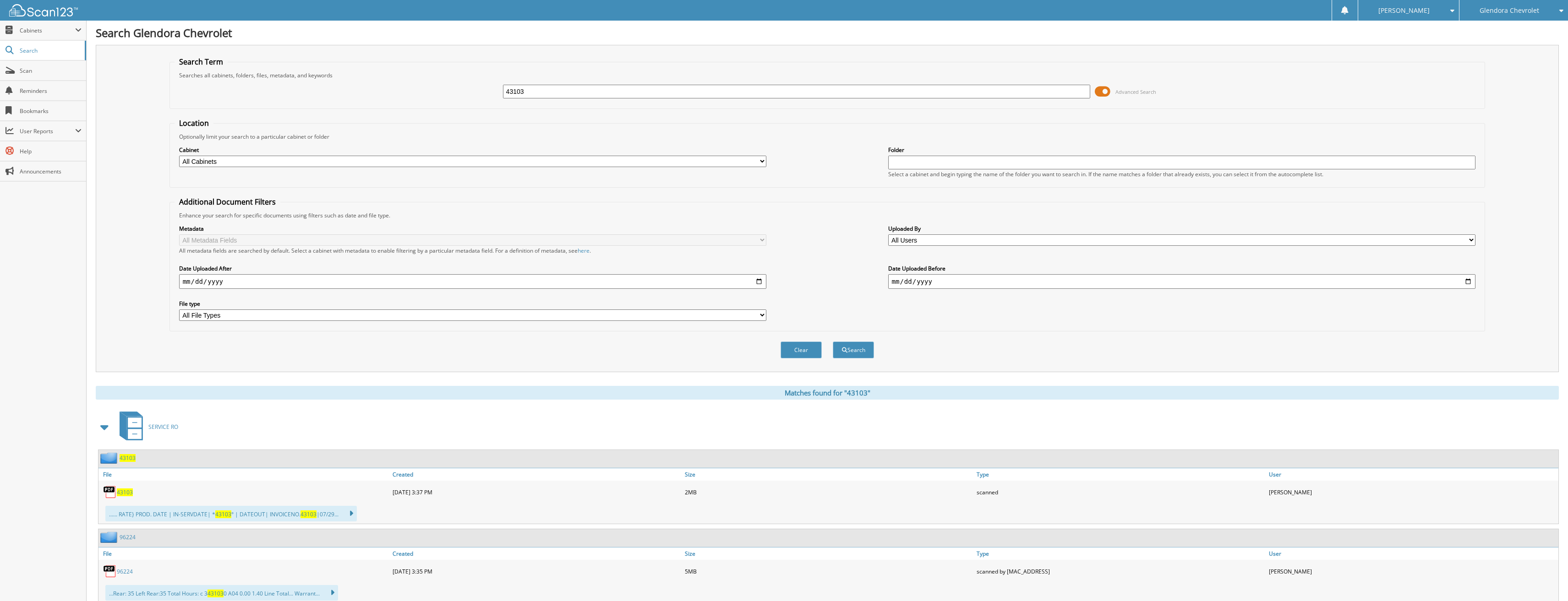
click at [129, 491] on span "43103" at bounding box center [125, 492] width 16 height 7
click at [125, 492] on span "43103" at bounding box center [125, 492] width 16 height 7
drag, startPoint x: 560, startPoint y: 90, endPoint x: 397, endPoint y: 81, distance: 163.2
click at [397, 81] on div "43103 Advanced Search" at bounding box center [827, 92] width 1306 height 25
type input "43123"
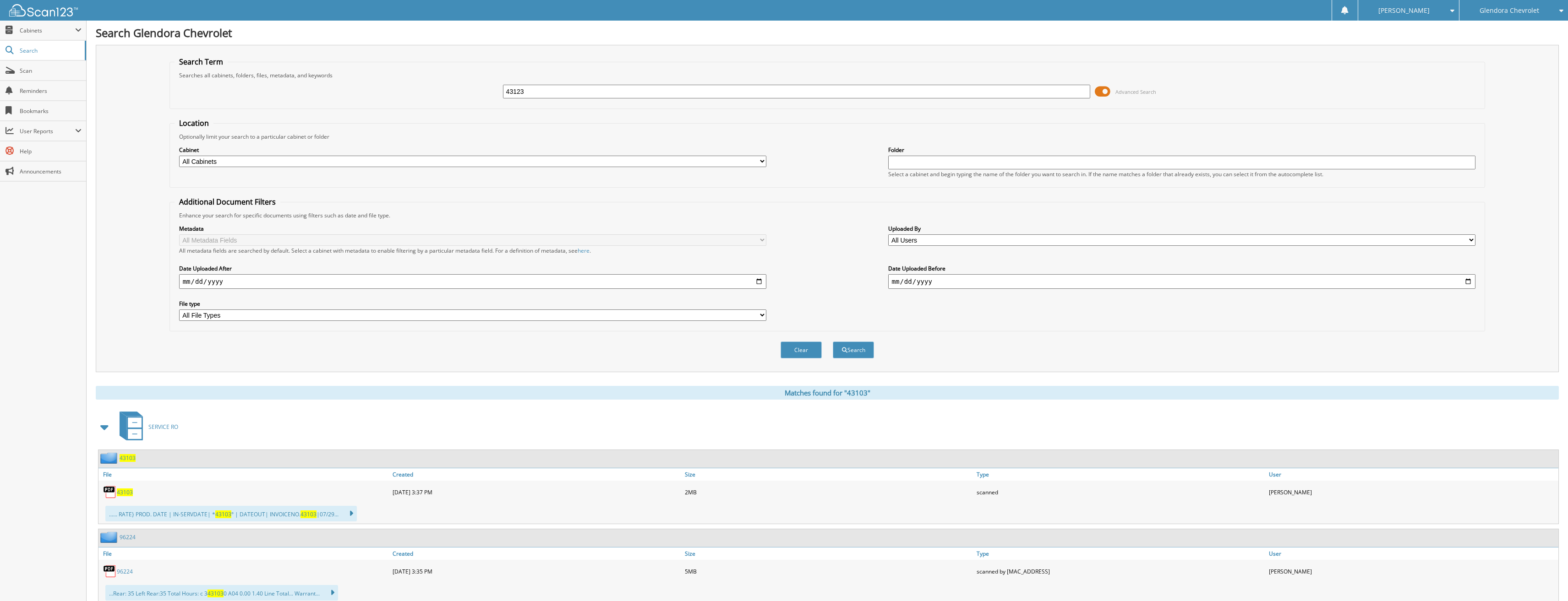
click at [833, 342] on button "Search" at bounding box center [854, 350] width 41 height 17
click at [125, 493] on span "43123" at bounding box center [125, 492] width 16 height 7
